Goal: Information Seeking & Learning: Learn about a topic

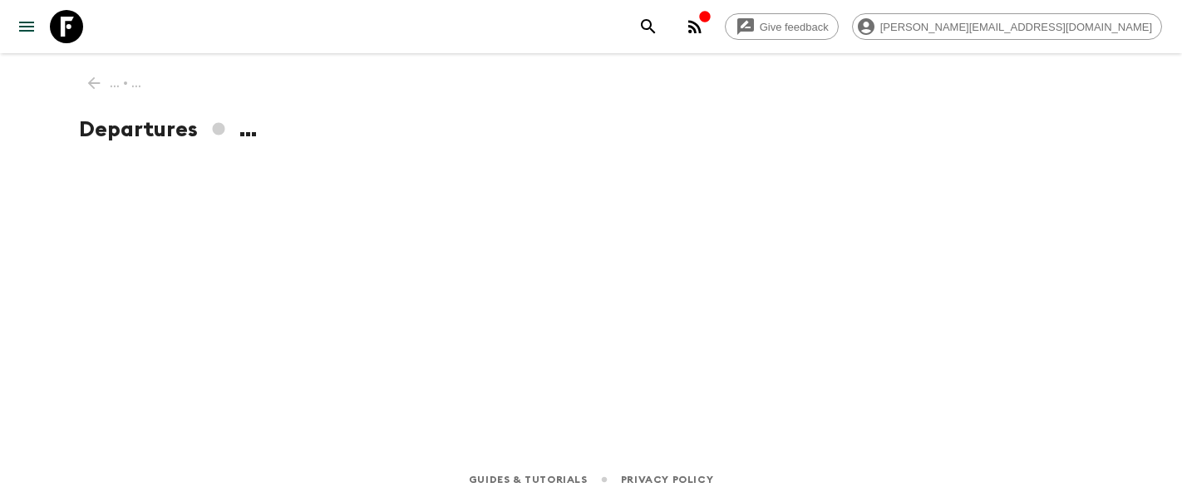
click at [72, 35] on icon at bounding box center [66, 26] width 33 height 33
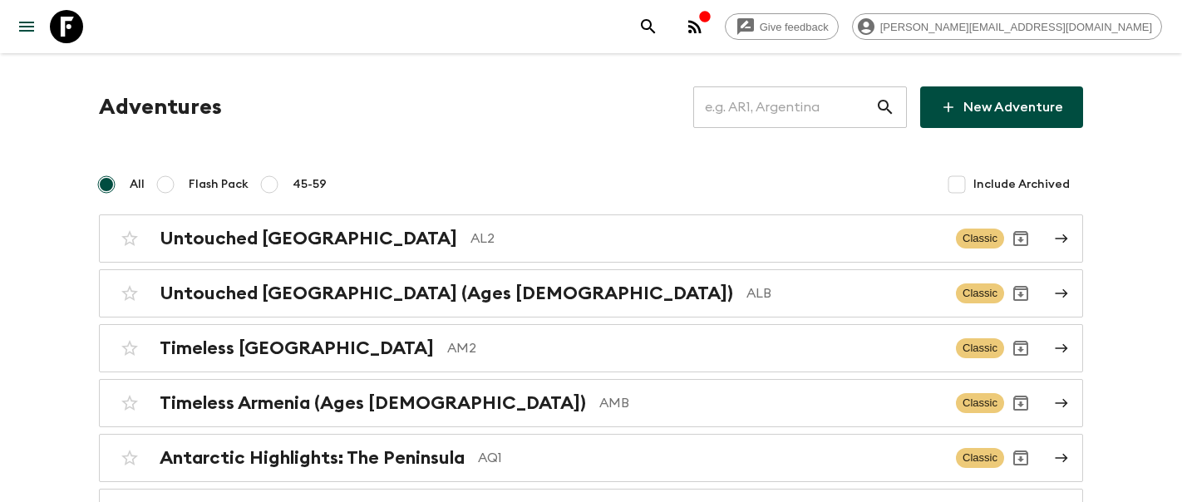
click at [790, 110] on input "text" at bounding box center [784, 107] width 182 height 47
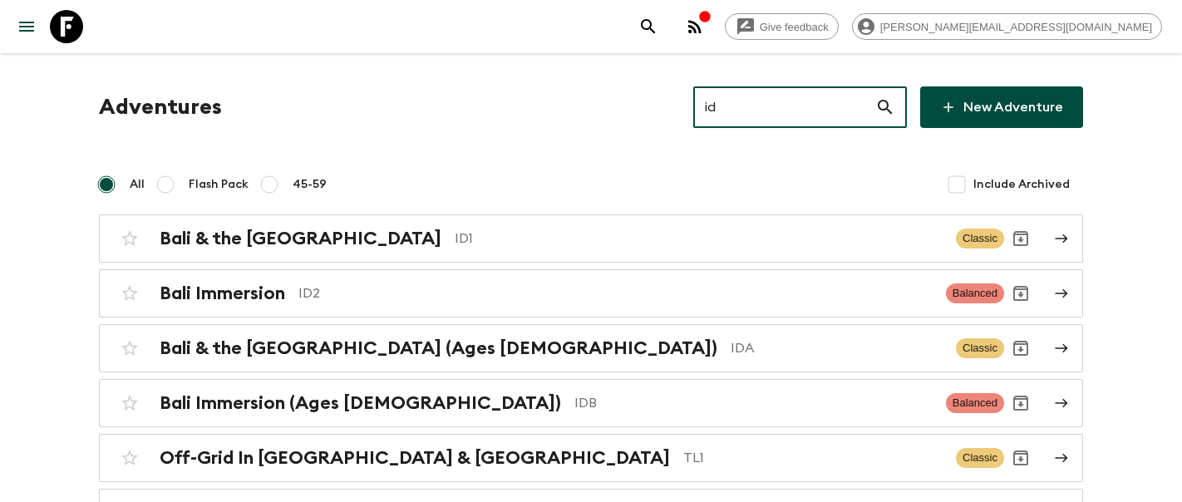
type input "id1"
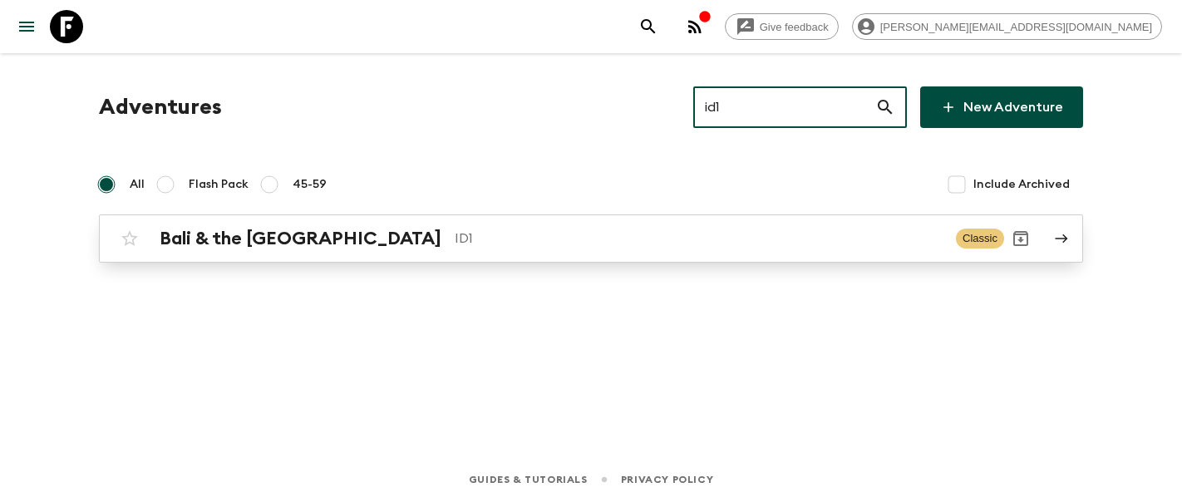
click at [362, 224] on div "Bali & the [GEOGRAPHIC_DATA] ID1 Classic" at bounding box center [558, 238] width 891 height 33
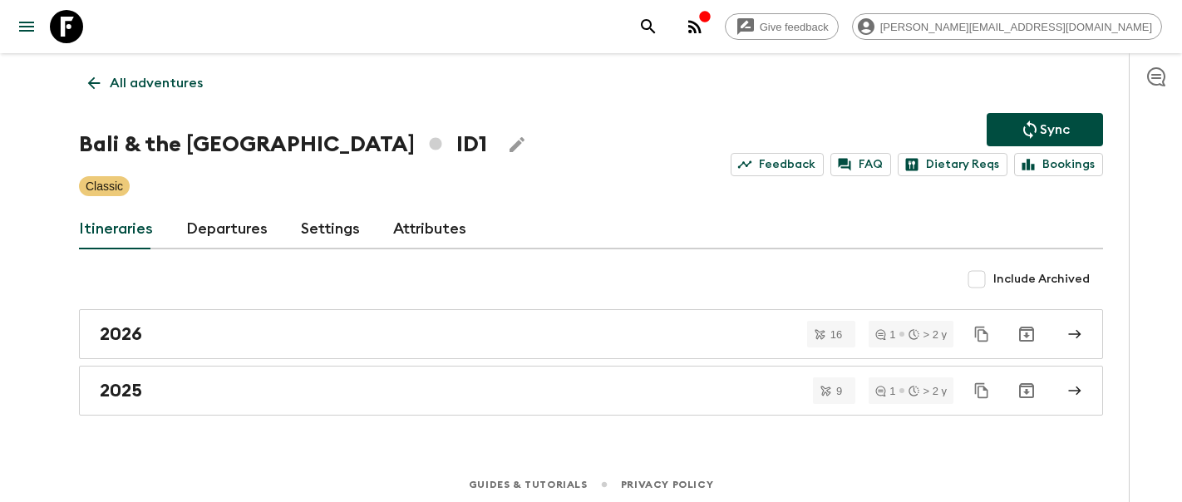
click at [221, 236] on link "Departures" at bounding box center [226, 230] width 81 height 40
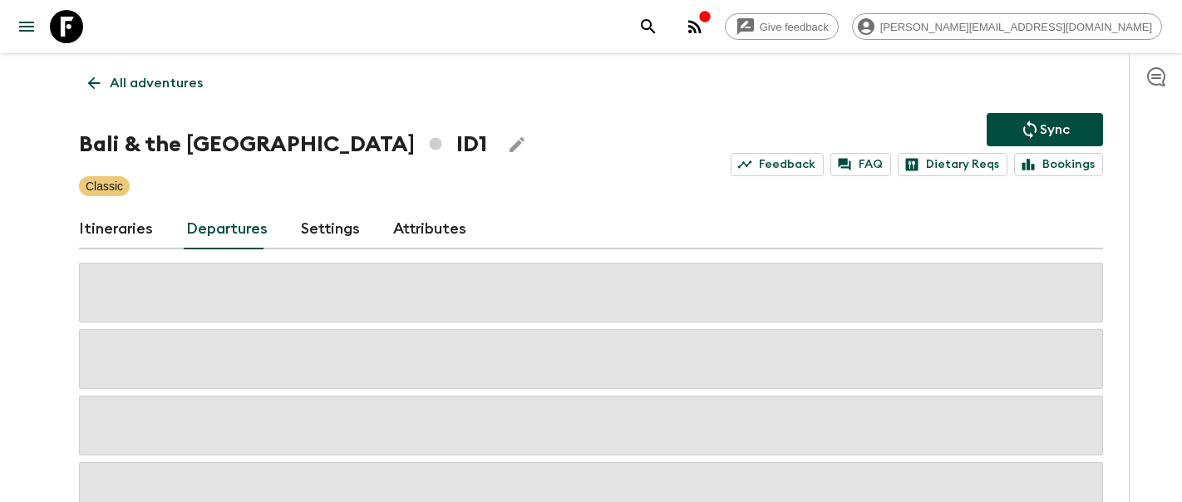
click at [132, 229] on link "Itineraries" at bounding box center [116, 230] width 74 height 40
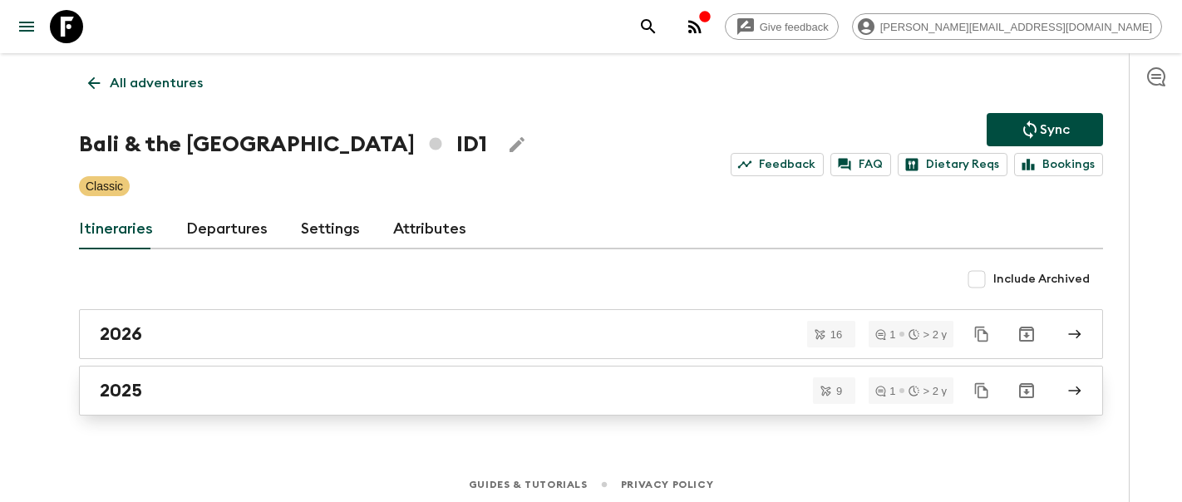
click at [159, 383] on div "2025" at bounding box center [575, 391] width 951 height 22
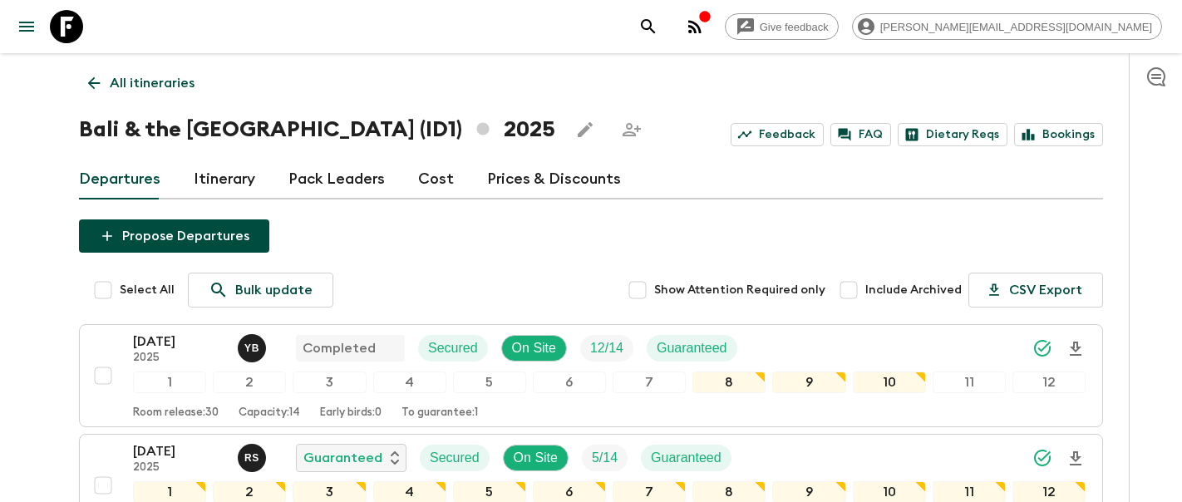
click at [210, 190] on link "Itinerary" at bounding box center [225, 180] width 62 height 40
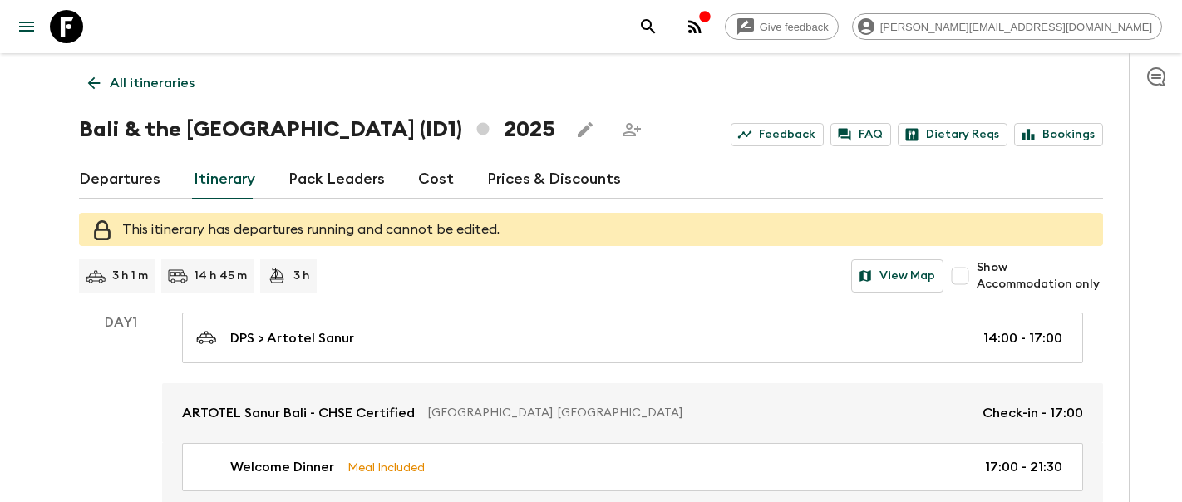
click at [151, 89] on p "All itineraries" at bounding box center [152, 83] width 85 height 20
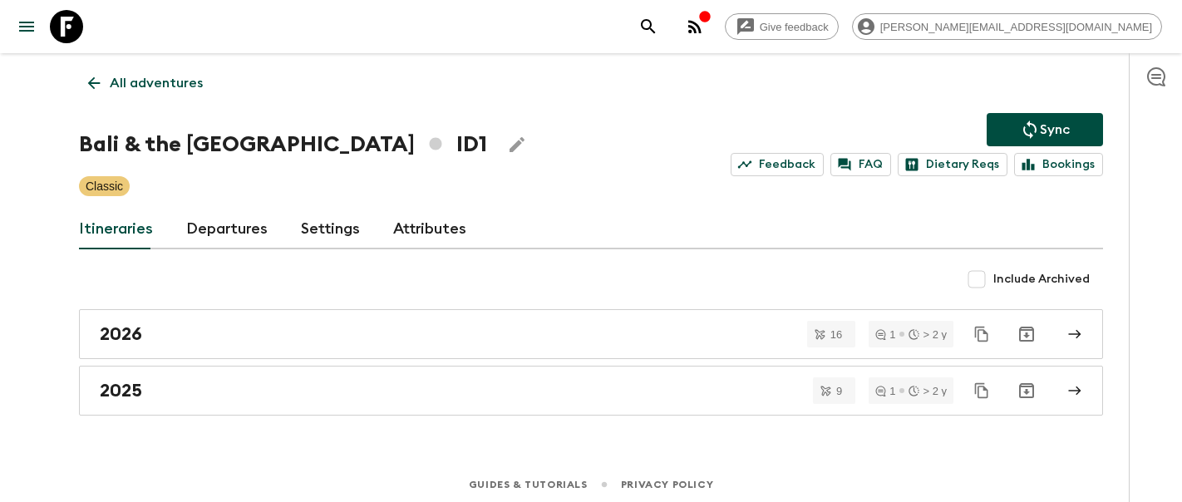
click at [655, 24] on icon "search adventures" at bounding box center [648, 26] width 14 height 14
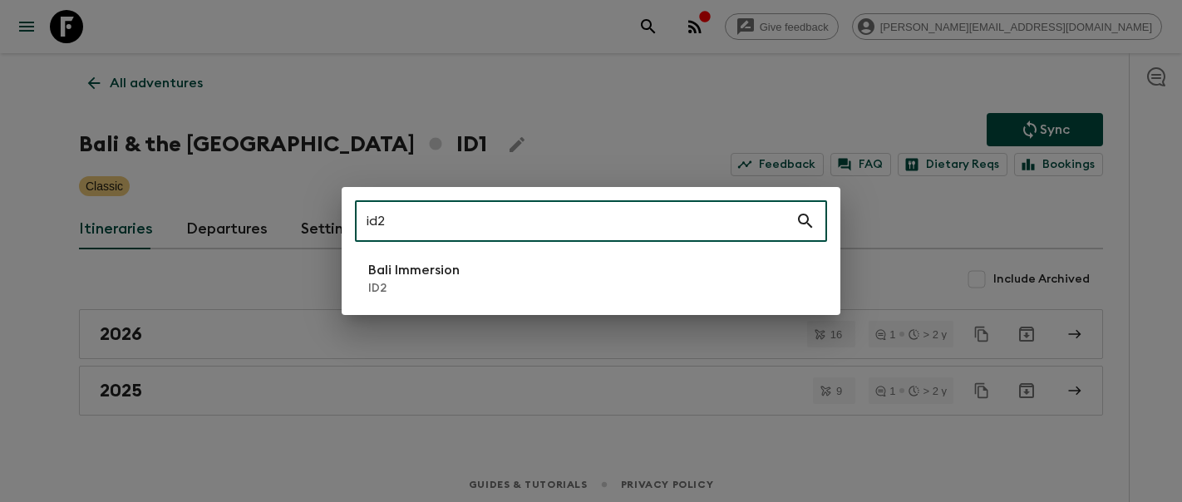
type input "id2"
click at [550, 286] on li "Bali Immersion ID2" at bounding box center [591, 278] width 472 height 47
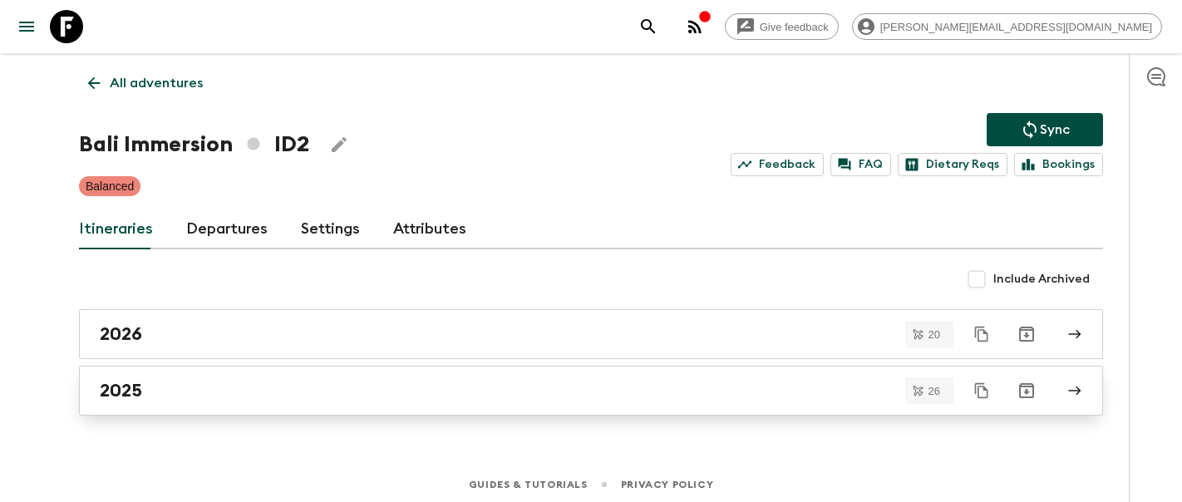
click at [196, 368] on link "2025" at bounding box center [591, 391] width 1024 height 50
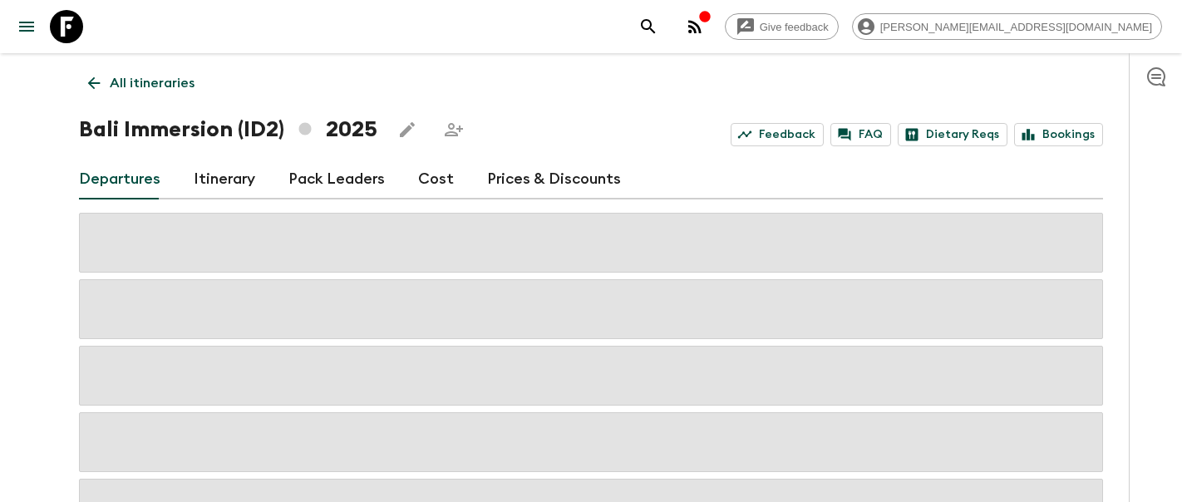
click at [238, 180] on link "Itinerary" at bounding box center [225, 180] width 62 height 40
